Goal: Navigation & Orientation: Find specific page/section

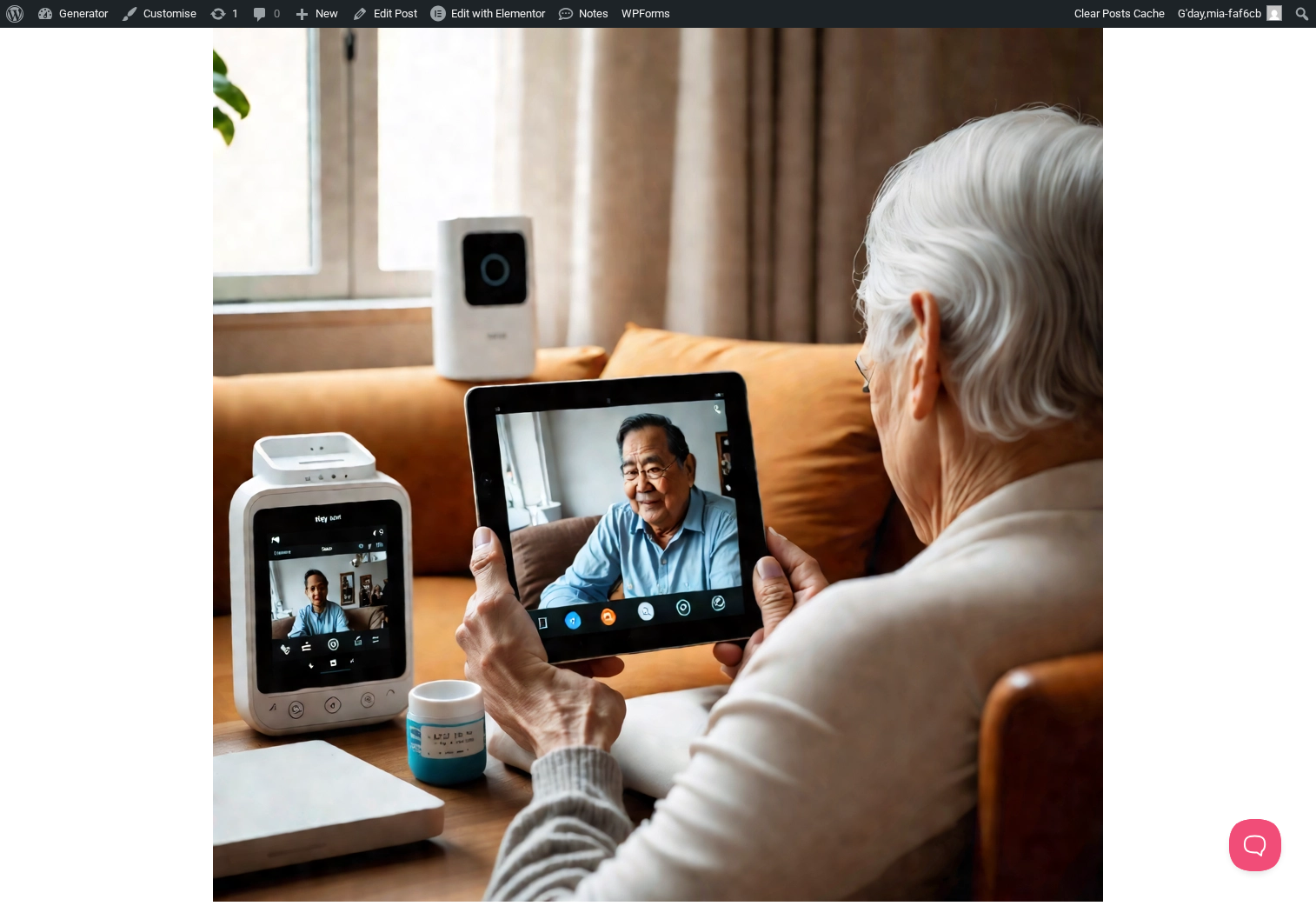
scroll to position [421, 0]
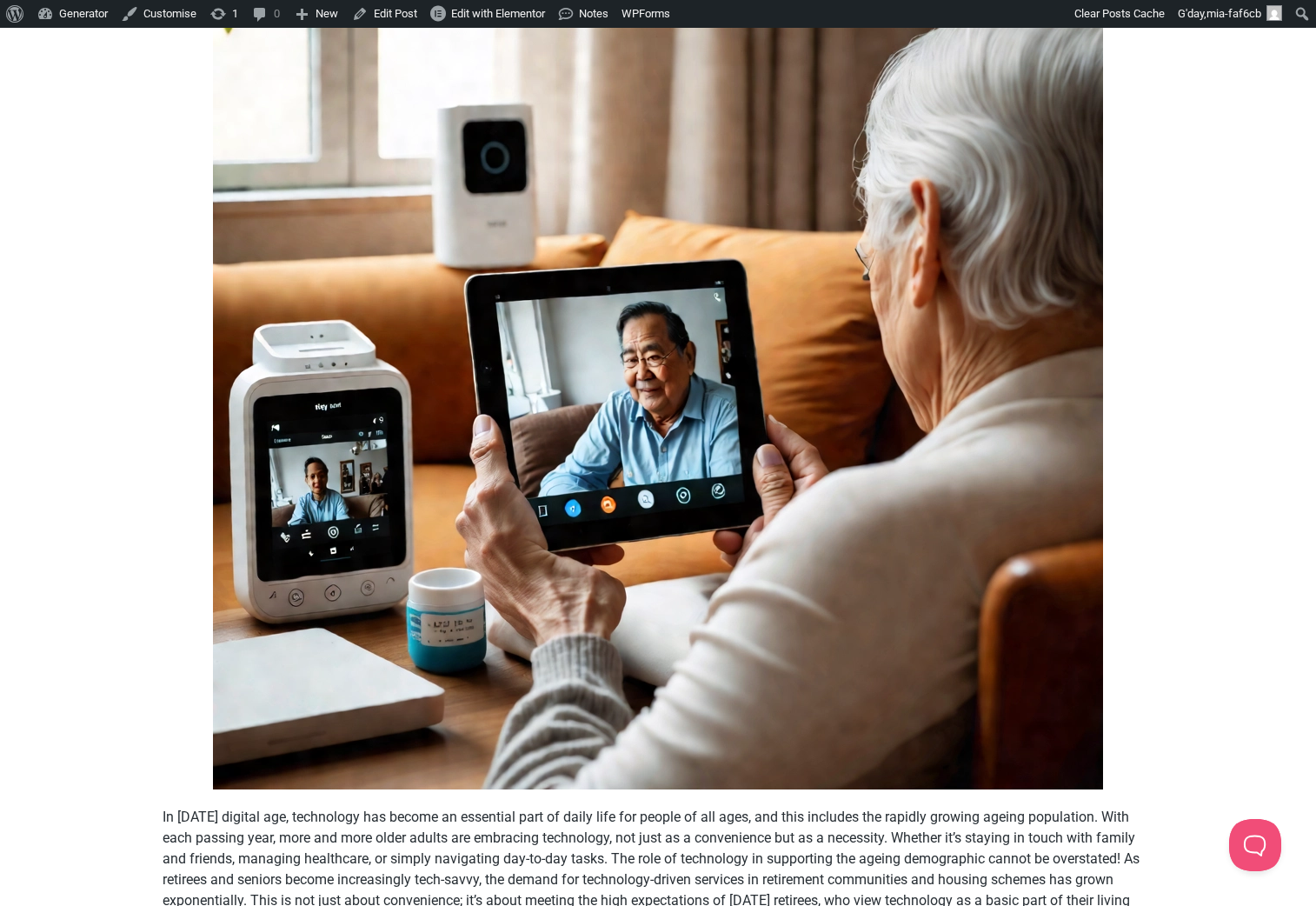
click at [969, 358] on img at bounding box center [658, 343] width 890 height 890
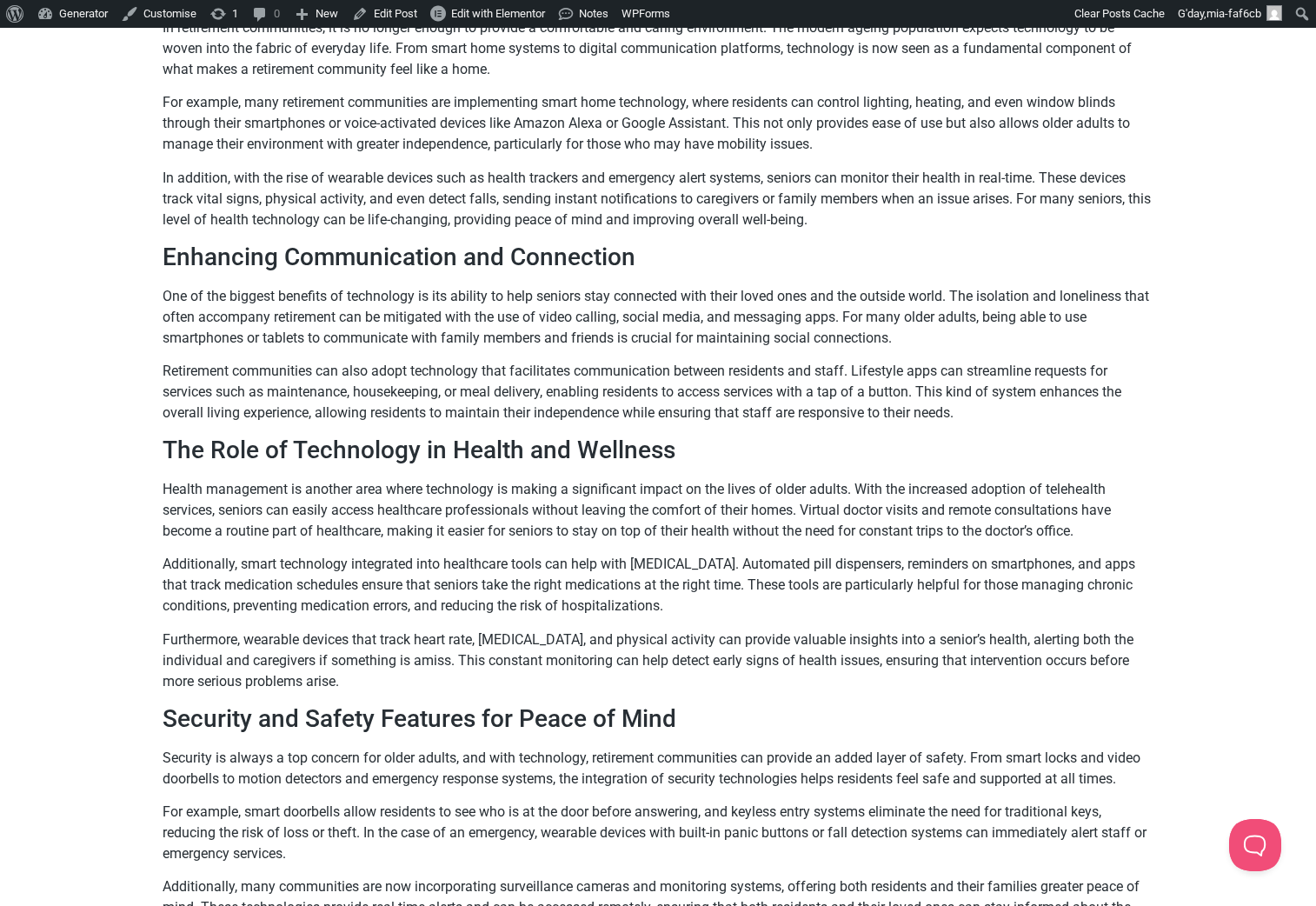
scroll to position [1688, 0]
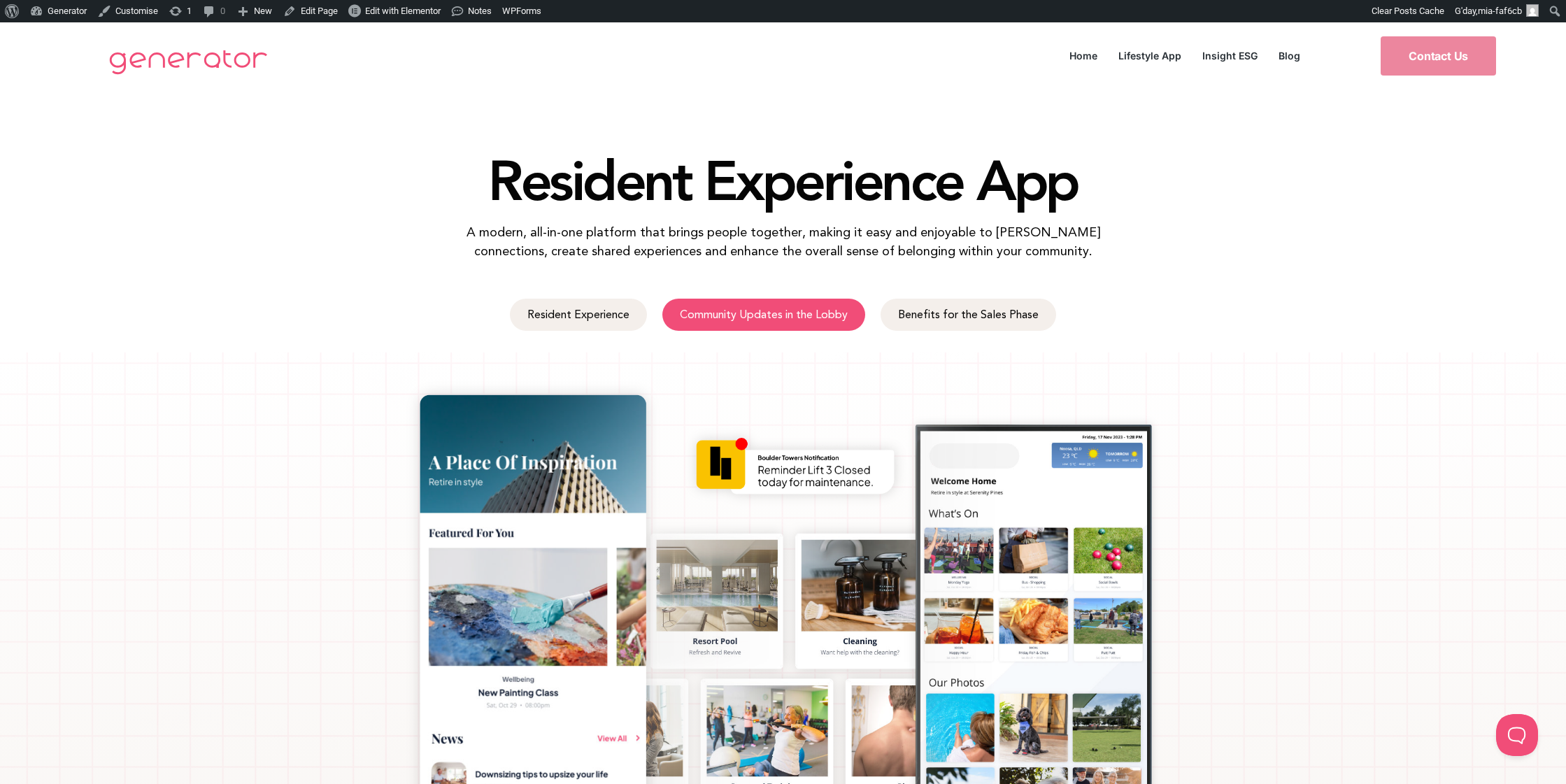
click at [777, 315] on link "Community Updates in the Lobby" at bounding box center [764, 314] width 203 height 32
click at [440, 10] on span "Edit with Elementor" at bounding box center [402, 11] width 76 height 11
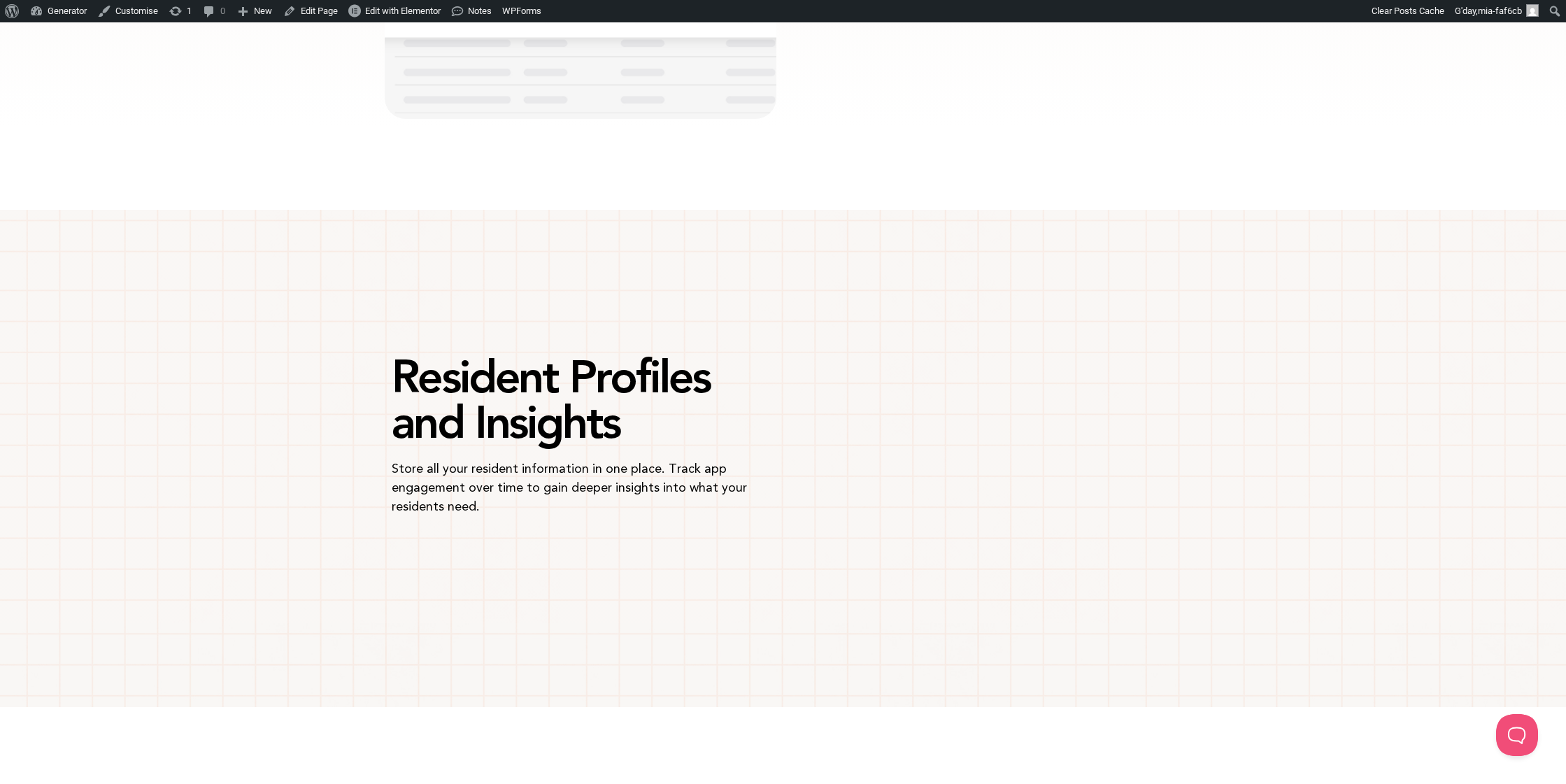
scroll to position [1685, 0]
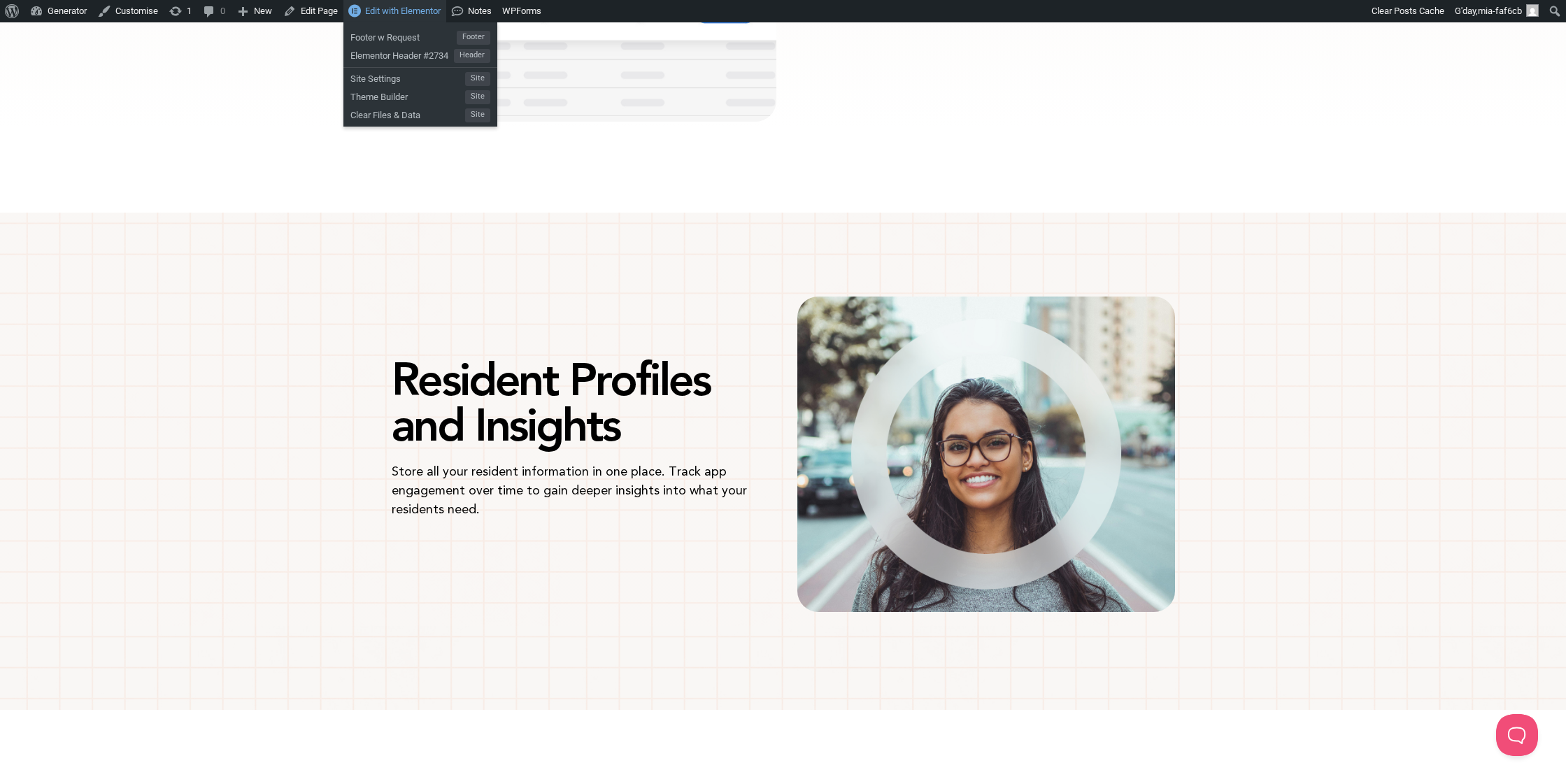
click at [433, 14] on span "Edit with Elementor" at bounding box center [402, 11] width 76 height 11
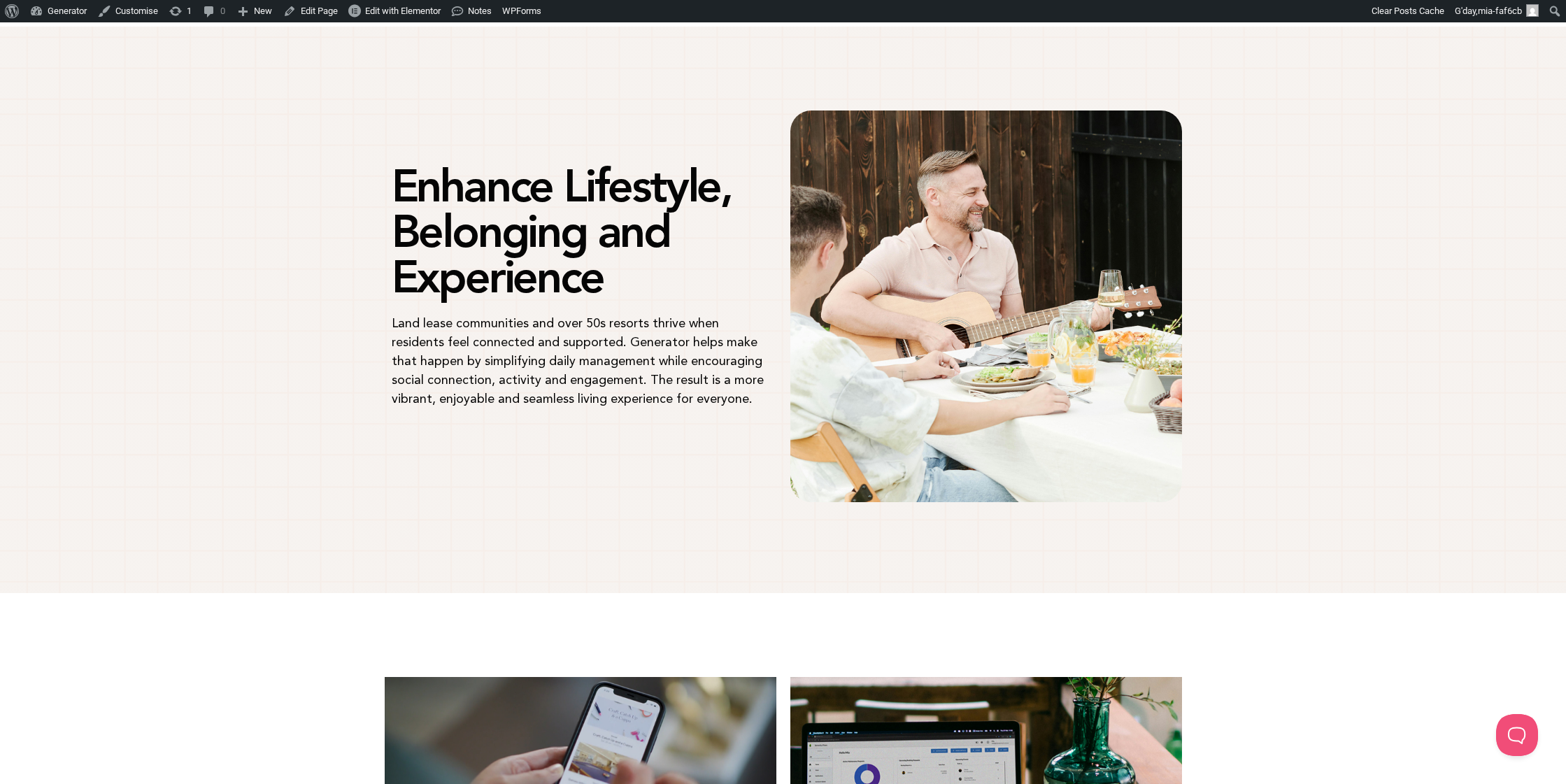
scroll to position [1286, 0]
